Goal: Task Accomplishment & Management: Use online tool/utility

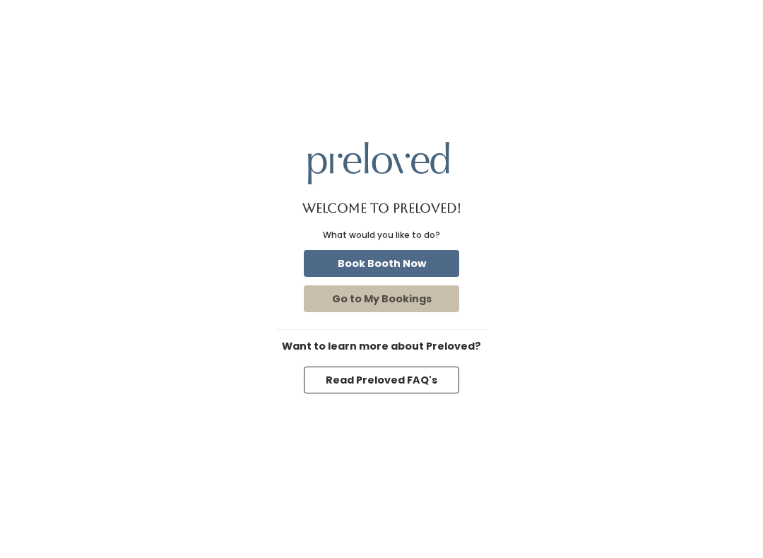
click at [414, 300] on button "Go to My Bookings" at bounding box center [381, 298] width 155 height 27
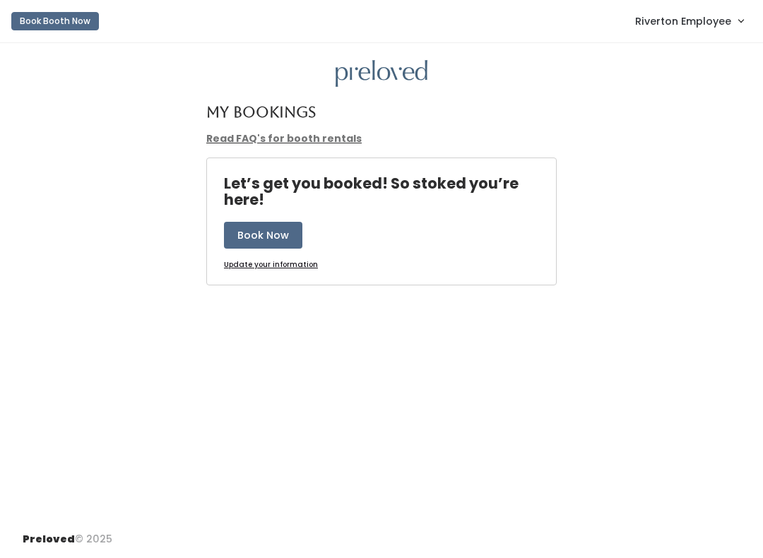
click at [706, 17] on span "Riverton Employee" at bounding box center [683, 21] width 96 height 16
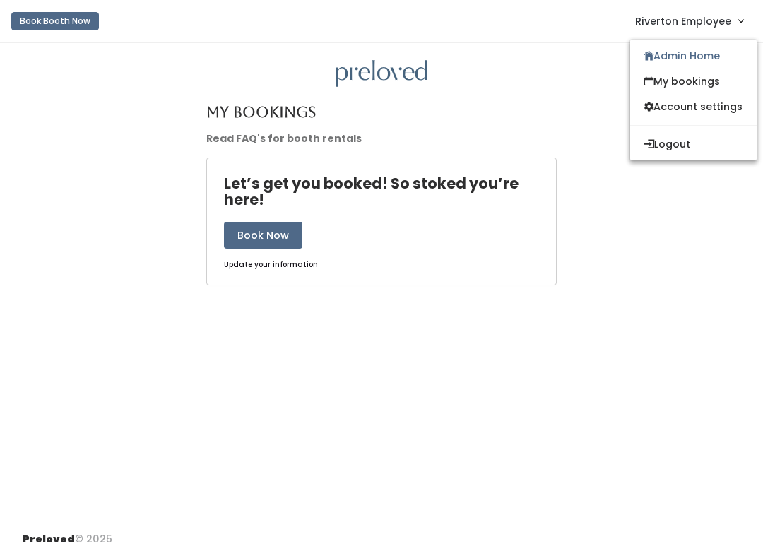
click at [686, 59] on link "Admin Home" at bounding box center [693, 55] width 126 height 25
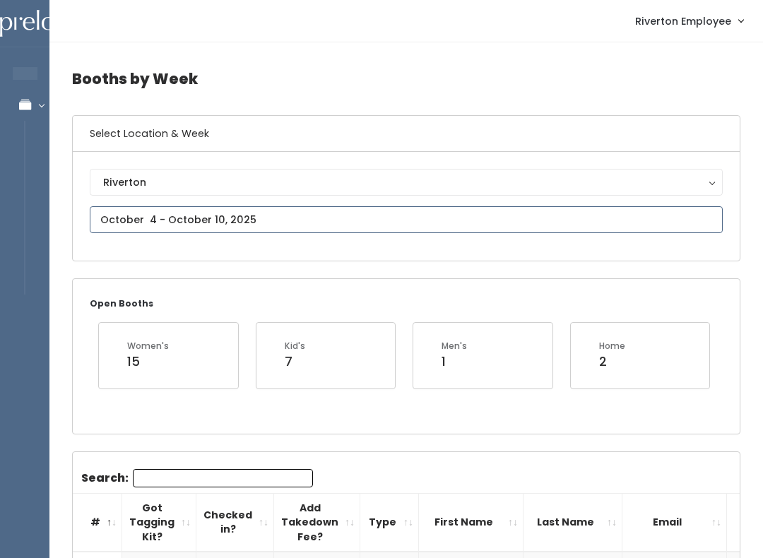
click at [263, 220] on input "text" at bounding box center [406, 219] width 633 height 27
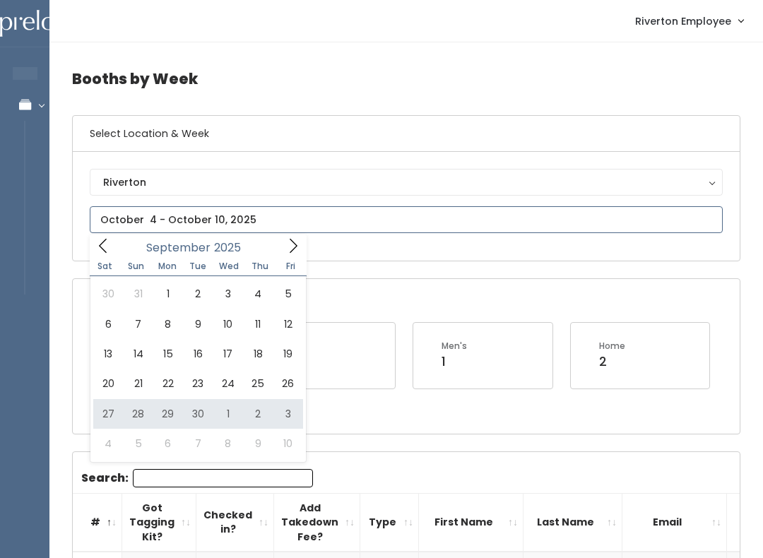
type input "September 27 to October 3"
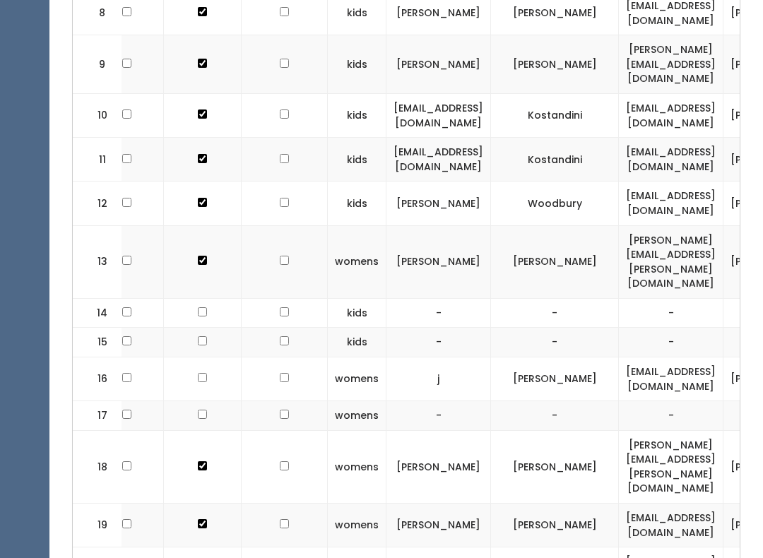
scroll to position [994, 0]
